Goal: Task Accomplishment & Management: Use online tool/utility

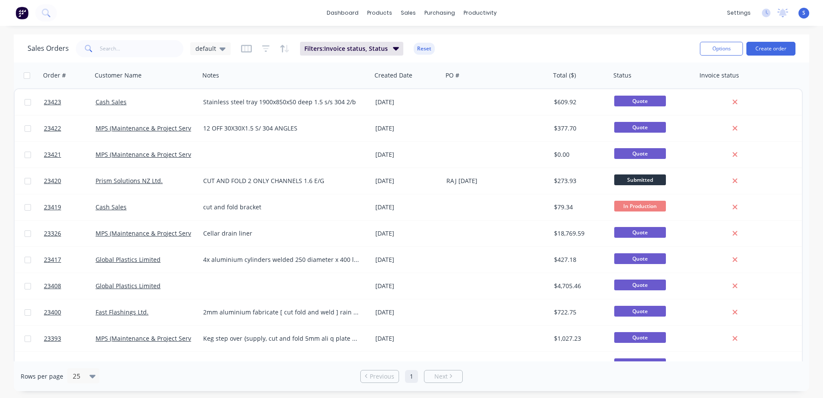
click at [220, 48] on icon at bounding box center [223, 48] width 6 height 3
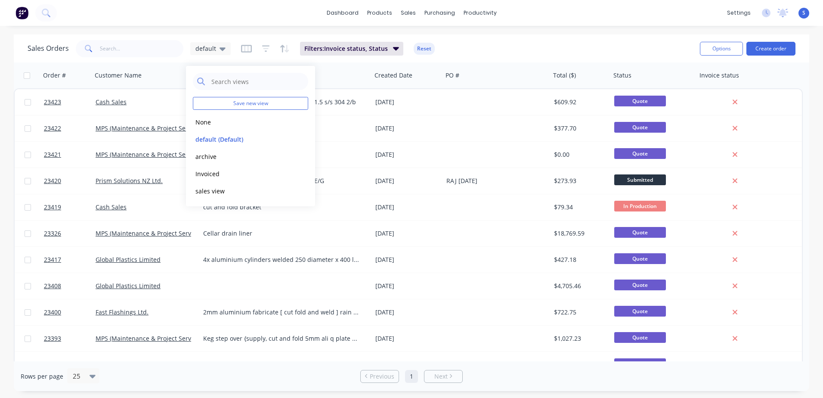
click at [215, 121] on button "None" at bounding box center [242, 122] width 98 height 10
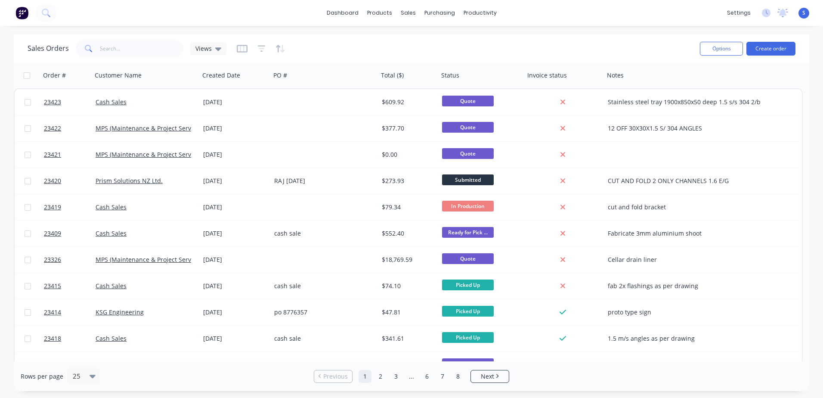
click at [129, 234] on div "Cash Sales" at bounding box center [144, 233] width 96 height 9
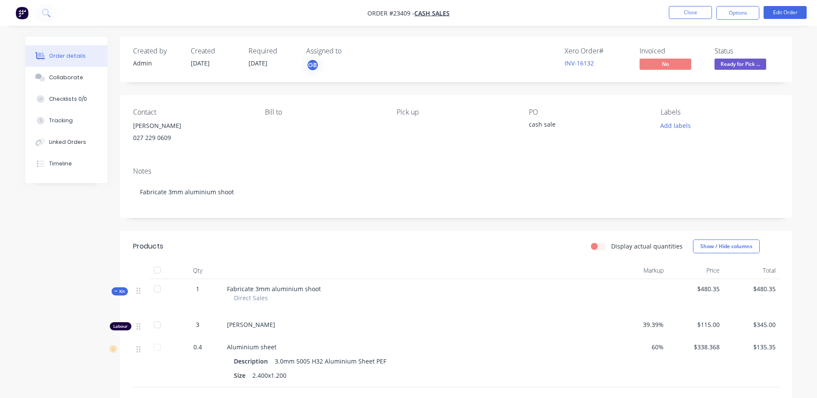
click at [737, 13] on button "Options" at bounding box center [737, 13] width 43 height 14
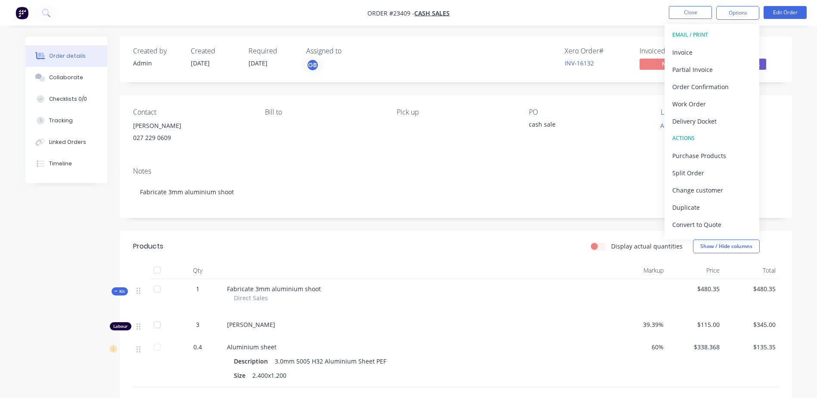
click at [716, 100] on div "Work Order" at bounding box center [711, 104] width 79 height 12
click at [704, 87] on div "Without pricing" at bounding box center [711, 87] width 79 height 12
click at [682, 11] on button "Close" at bounding box center [690, 12] width 43 height 13
